Goal: Task Accomplishment & Management: Manage account settings

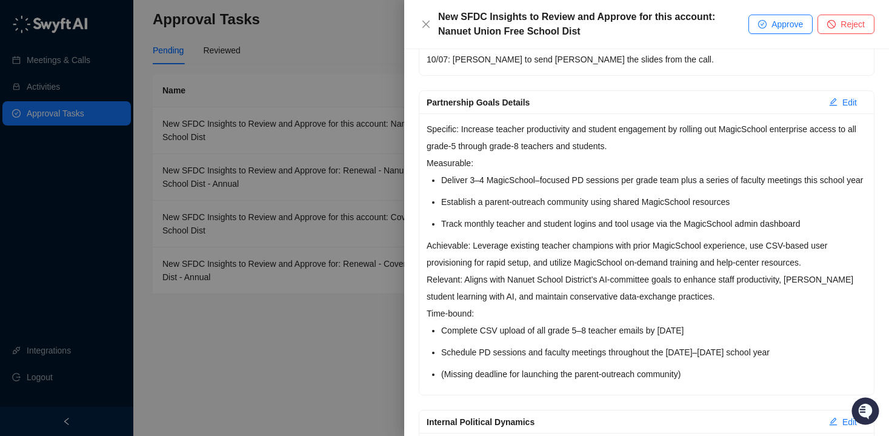
scroll to position [381, 0]
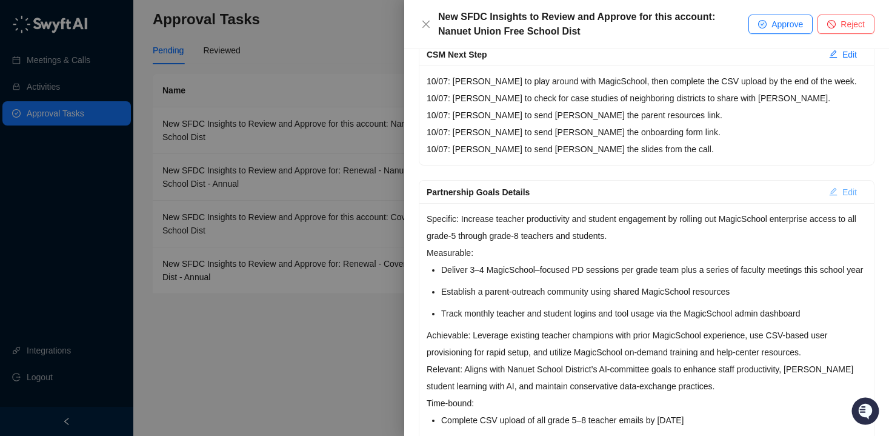
click at [842, 190] on span "Edit" at bounding box center [849, 191] width 15 height 13
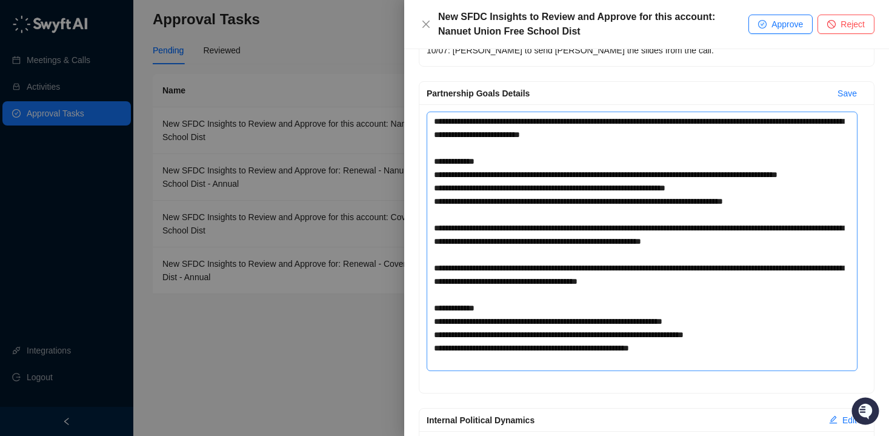
scroll to position [487, 0]
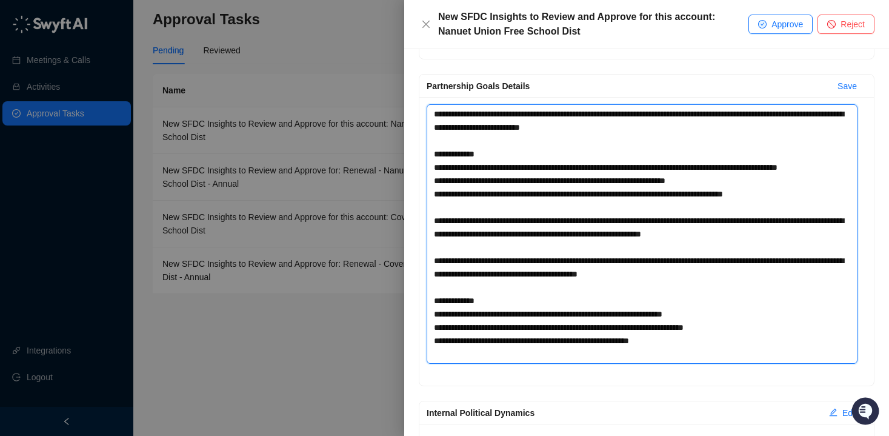
drag, startPoint x: 704, startPoint y: 353, endPoint x: 427, endPoint y: 142, distance: 348.5
click at [427, 142] on textarea "Partnership Goals Details" at bounding box center [642, 233] width 431 height 259
type textarea "**********"
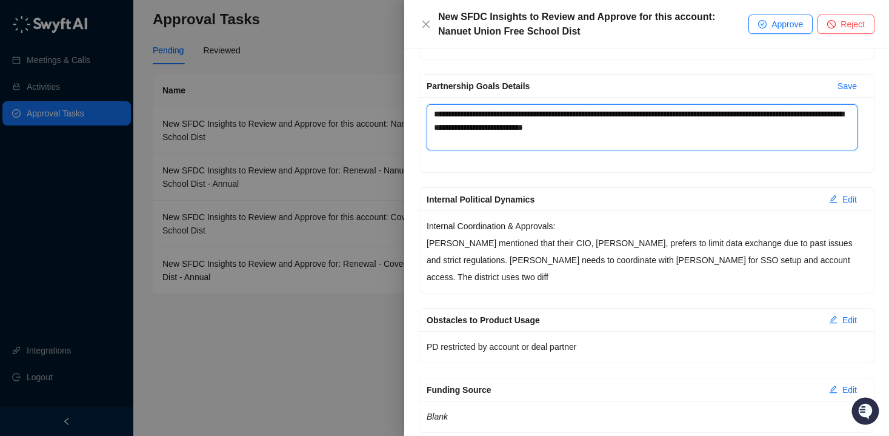
drag, startPoint x: 470, startPoint y: 113, endPoint x: 418, endPoint y: 112, distance: 52.2
click at [419, 112] on div "**********" at bounding box center [647, 123] width 456 height 99
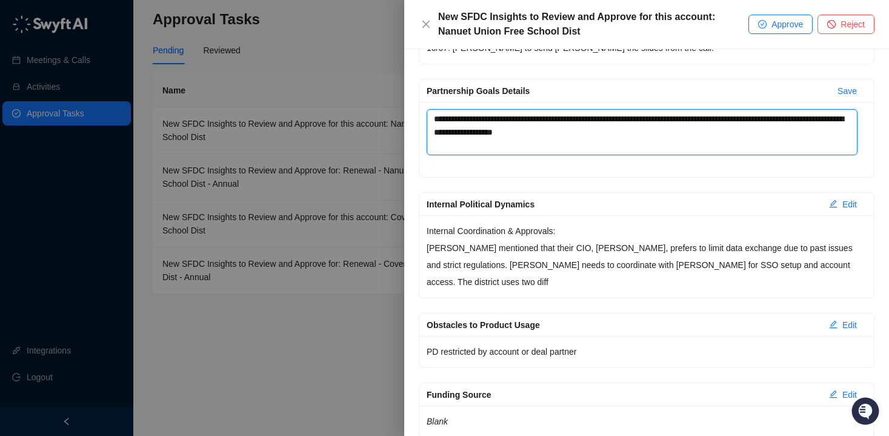
scroll to position [421, 0]
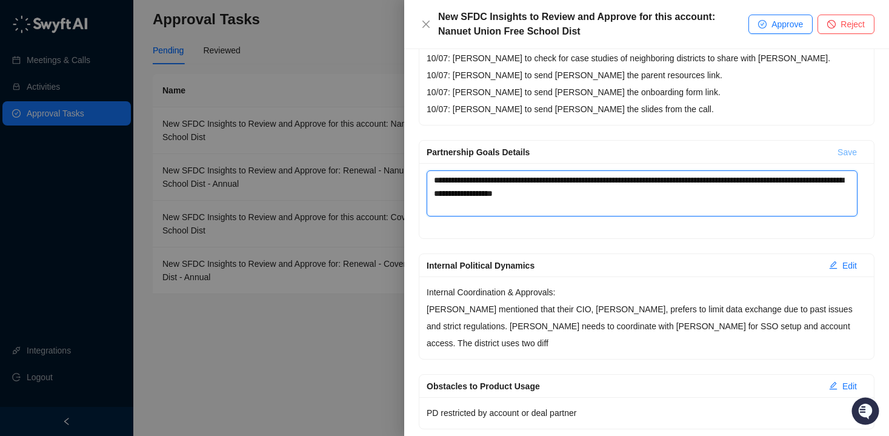
type textarea "**********"
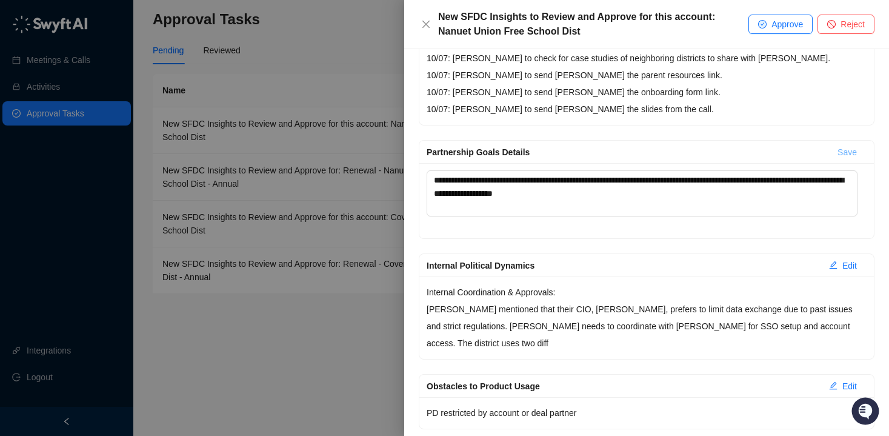
click at [838, 156] on span "Save" at bounding box center [847, 151] width 19 height 13
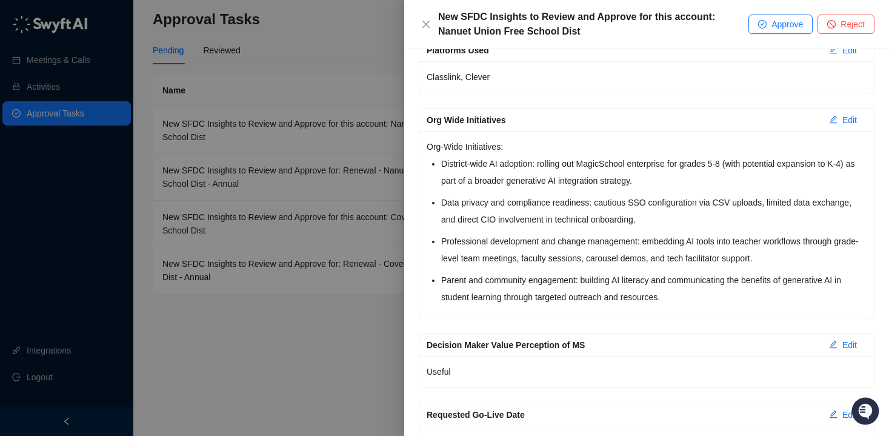
scroll to position [1316, 0]
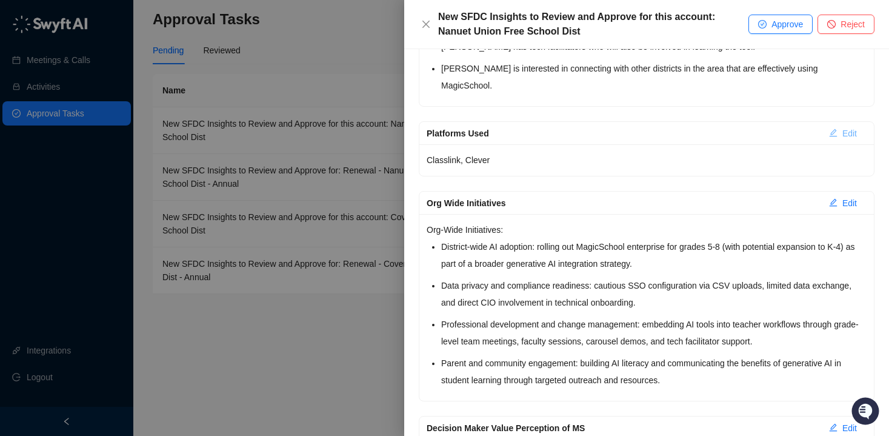
click at [830, 124] on button "Edit" at bounding box center [842, 133] width 47 height 19
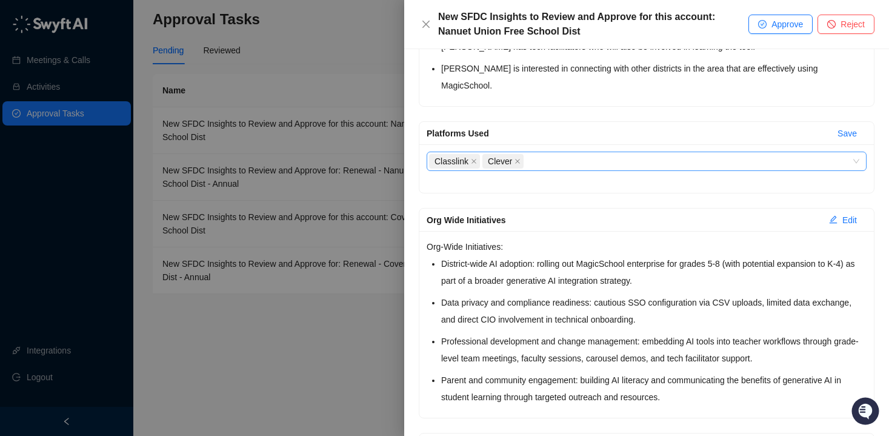
click at [520, 158] on icon "close" at bounding box center [518, 161] width 6 height 6
click at [472, 154] on span "Classlink" at bounding box center [454, 161] width 51 height 15
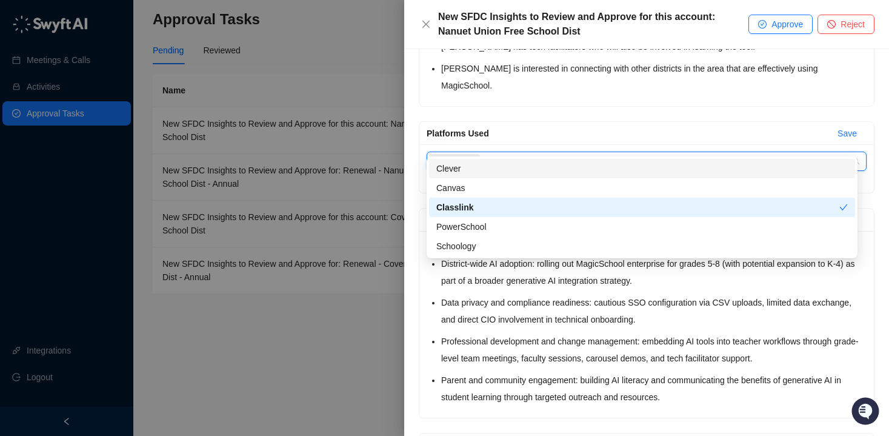
click at [475, 158] on icon "close" at bounding box center [474, 161] width 6 height 6
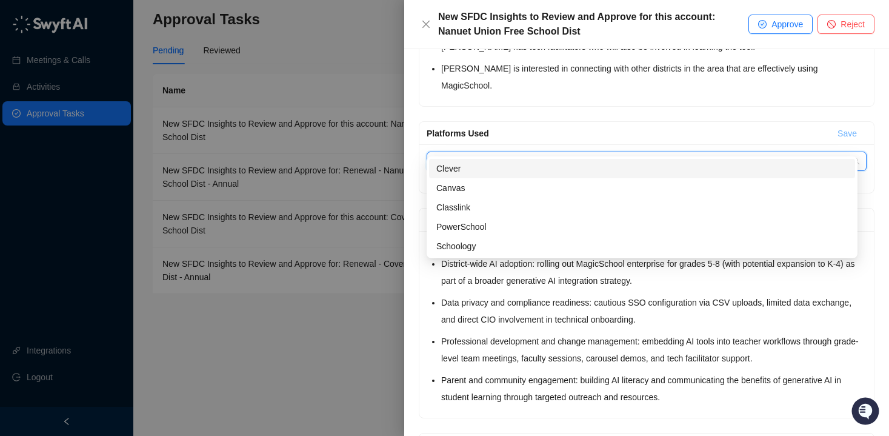
click at [842, 127] on span "Save" at bounding box center [847, 133] width 19 height 13
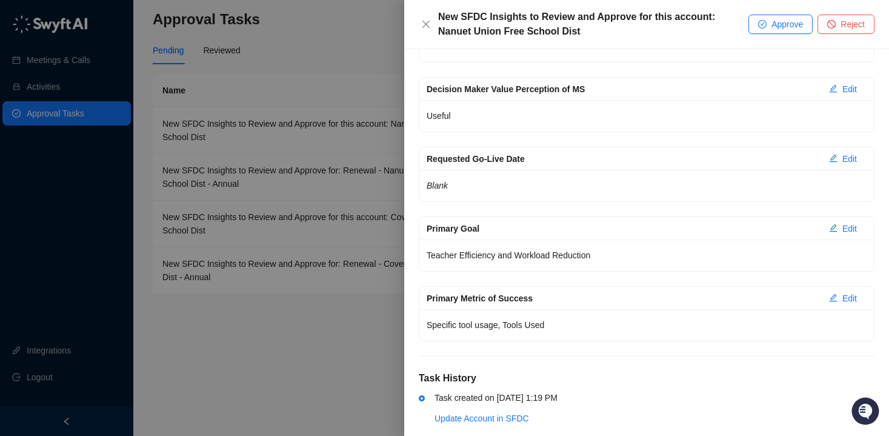
scroll to position [1658, 0]
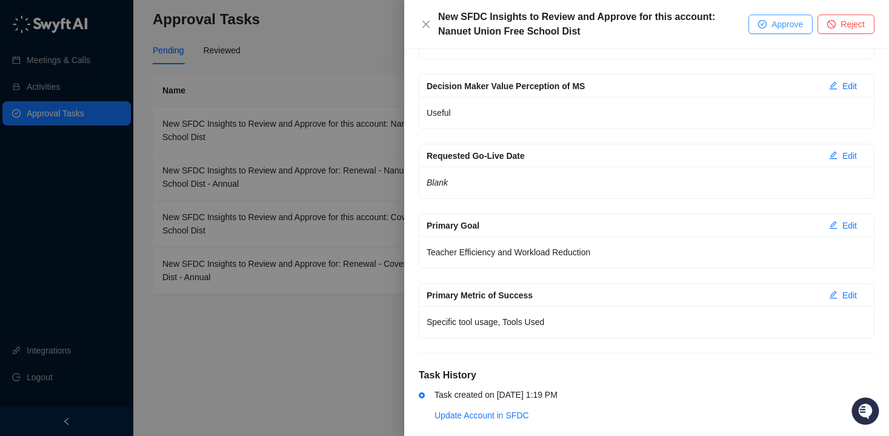
click at [785, 27] on span "Approve" at bounding box center [787, 24] width 32 height 13
type textarea "**********"
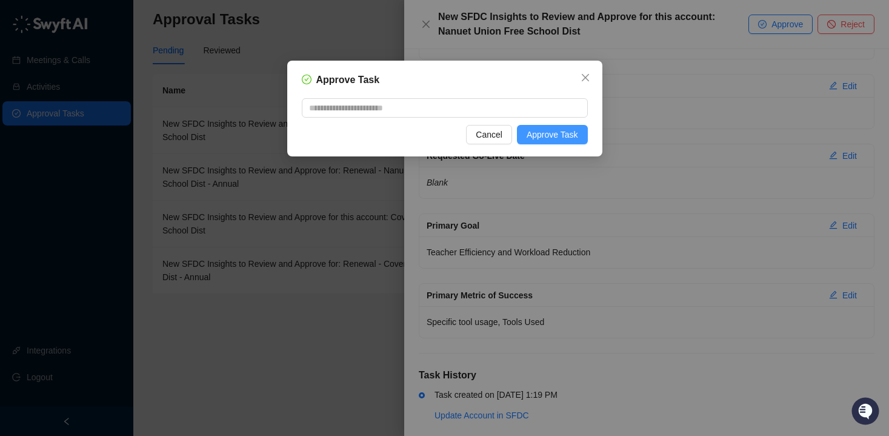
click at [567, 135] on span "Approve Task" at bounding box center [553, 134] width 52 height 13
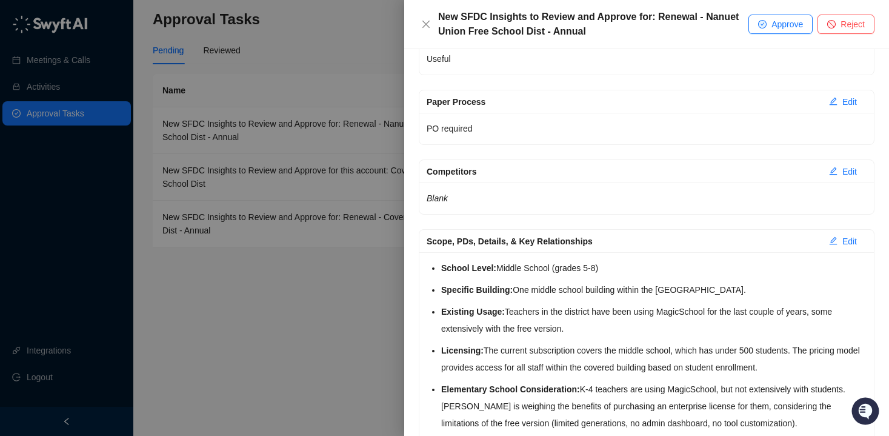
scroll to position [225, 0]
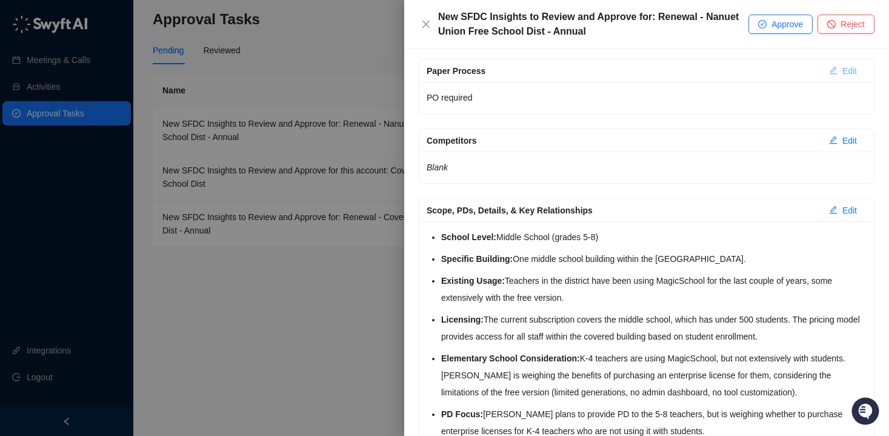
click at [842, 70] on span "Edit" at bounding box center [849, 70] width 15 height 13
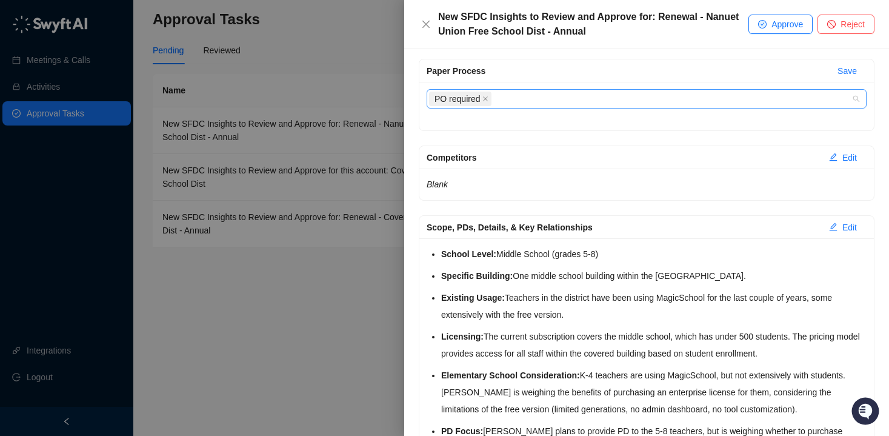
click at [854, 98] on div "PO required" at bounding box center [647, 98] width 440 height 19
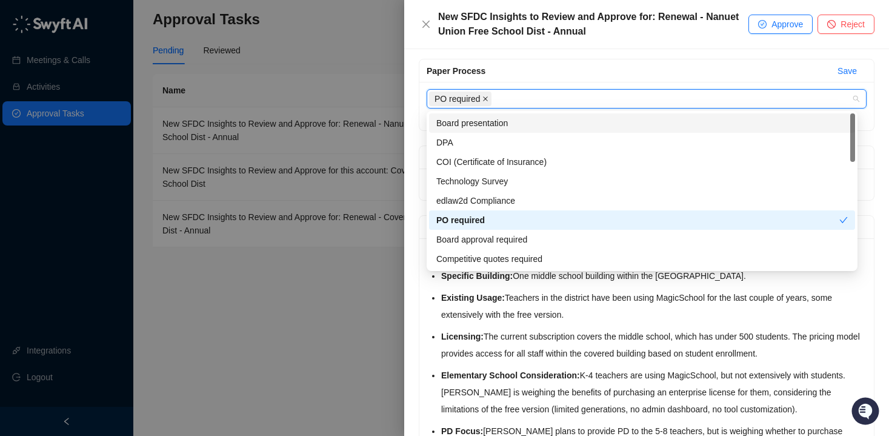
click at [483, 97] on span "PO required" at bounding box center [460, 99] width 62 height 15
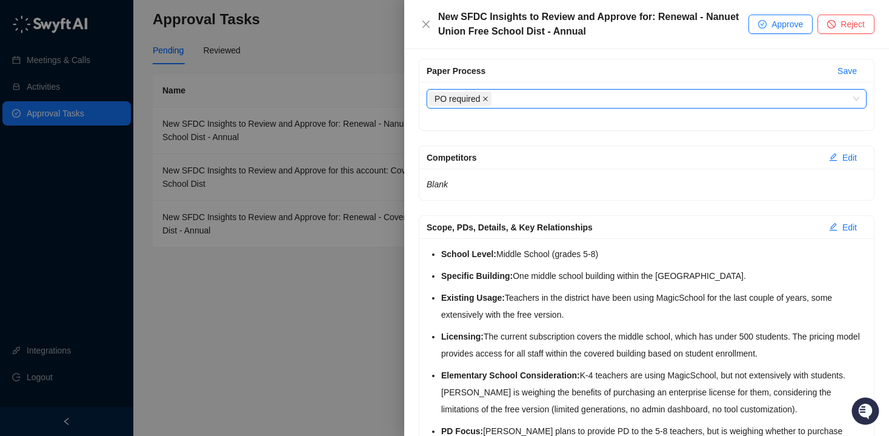
click at [487, 98] on icon "close" at bounding box center [486, 98] width 5 height 5
click at [828, 64] on button "Save" at bounding box center [847, 70] width 39 height 19
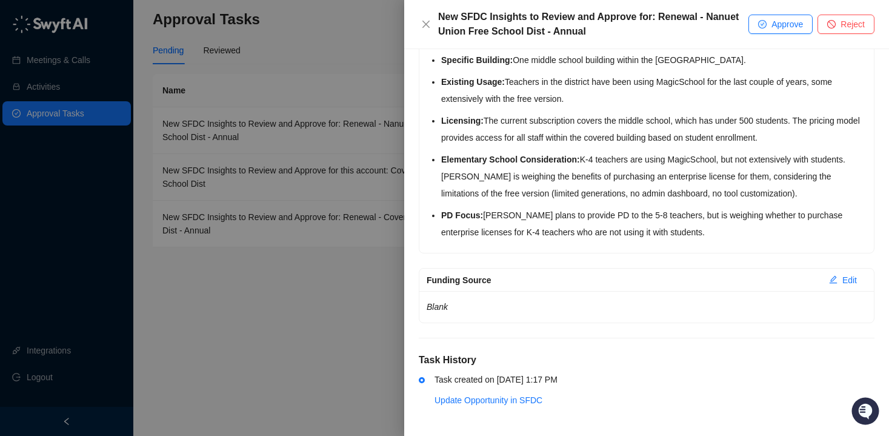
scroll to position [425, 0]
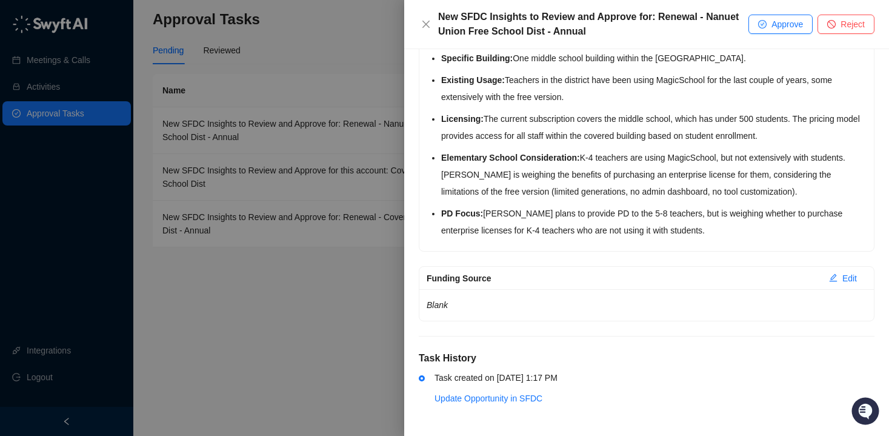
click at [778, 35] on div "New SFDC Insights to Review and Approve for: Renewal - Nanuet Union Free School…" at bounding box center [646, 24] width 485 height 49
click at [778, 30] on span "Approve" at bounding box center [787, 24] width 32 height 13
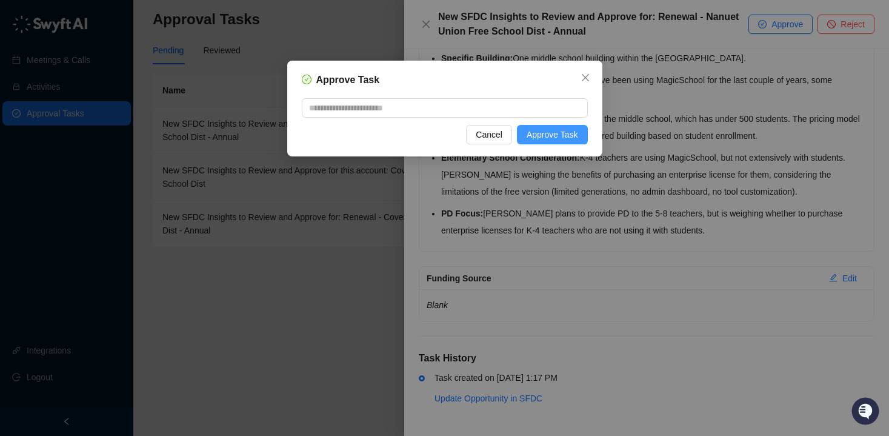
click at [563, 139] on span "Approve Task" at bounding box center [553, 134] width 52 height 13
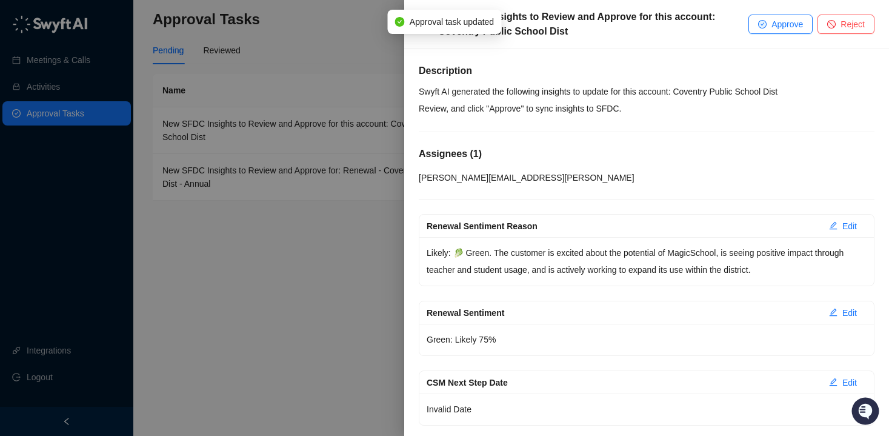
click at [338, 35] on div at bounding box center [444, 218] width 889 height 436
